Goal: Task Accomplishment & Management: Complete application form

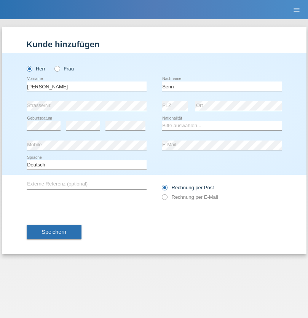
type input "Senn"
select select "CH"
select select "en"
radio input "true"
click at [86, 86] on input "text" at bounding box center [87, 86] width 120 height 10
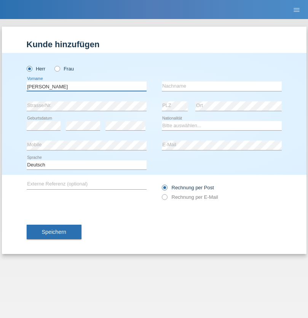
type input "[PERSON_NAME]"
click at [222, 86] on input "text" at bounding box center [222, 86] width 120 height 10
type input "[PERSON_NAME]"
select select "CH"
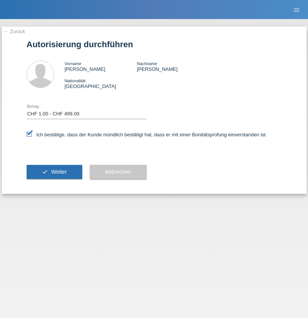
select select "1"
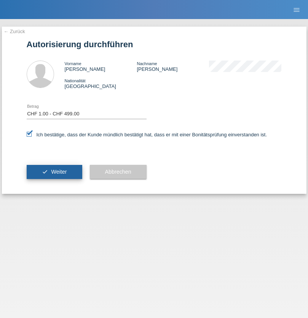
click at [54, 172] on span "Weiter" at bounding box center [59, 172] width 16 height 6
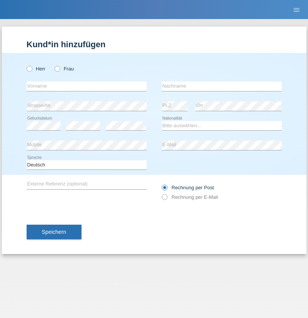
radio input "true"
click at [86, 86] on input "text" at bounding box center [87, 86] width 120 height 10
type input "Mohammad Qais"
click at [222, 86] on input "text" at bounding box center [222, 86] width 120 height 10
type input "Nemani"
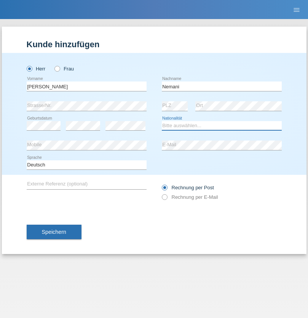
select select "AF"
select select "C"
select select "02"
select select "01"
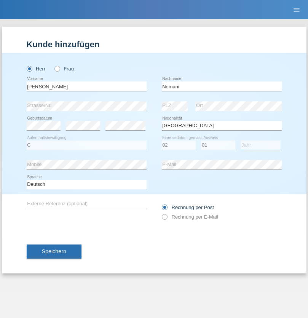
select select "2021"
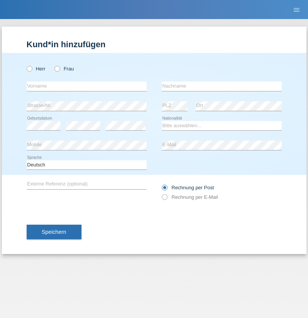
radio input "true"
click at [86, 86] on input "text" at bounding box center [87, 86] width 120 height 10
type input "Camille"
click at [222, 86] on input "text" at bounding box center [222, 86] width 120 height 10
type input "Jacquet"
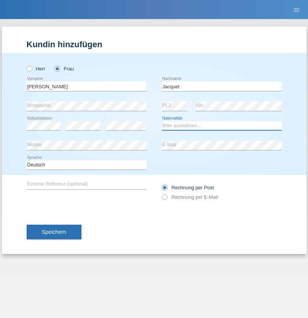
select select "CH"
radio input "true"
select select "DE"
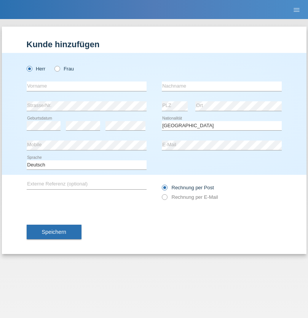
select select "C"
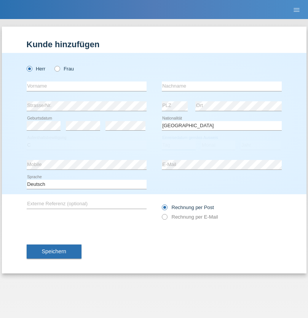
select select "07"
select select "11"
select select "1972"
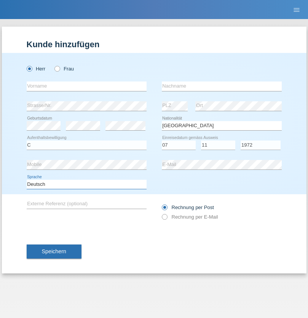
select select "en"
